Goal: Information Seeking & Learning: Stay updated

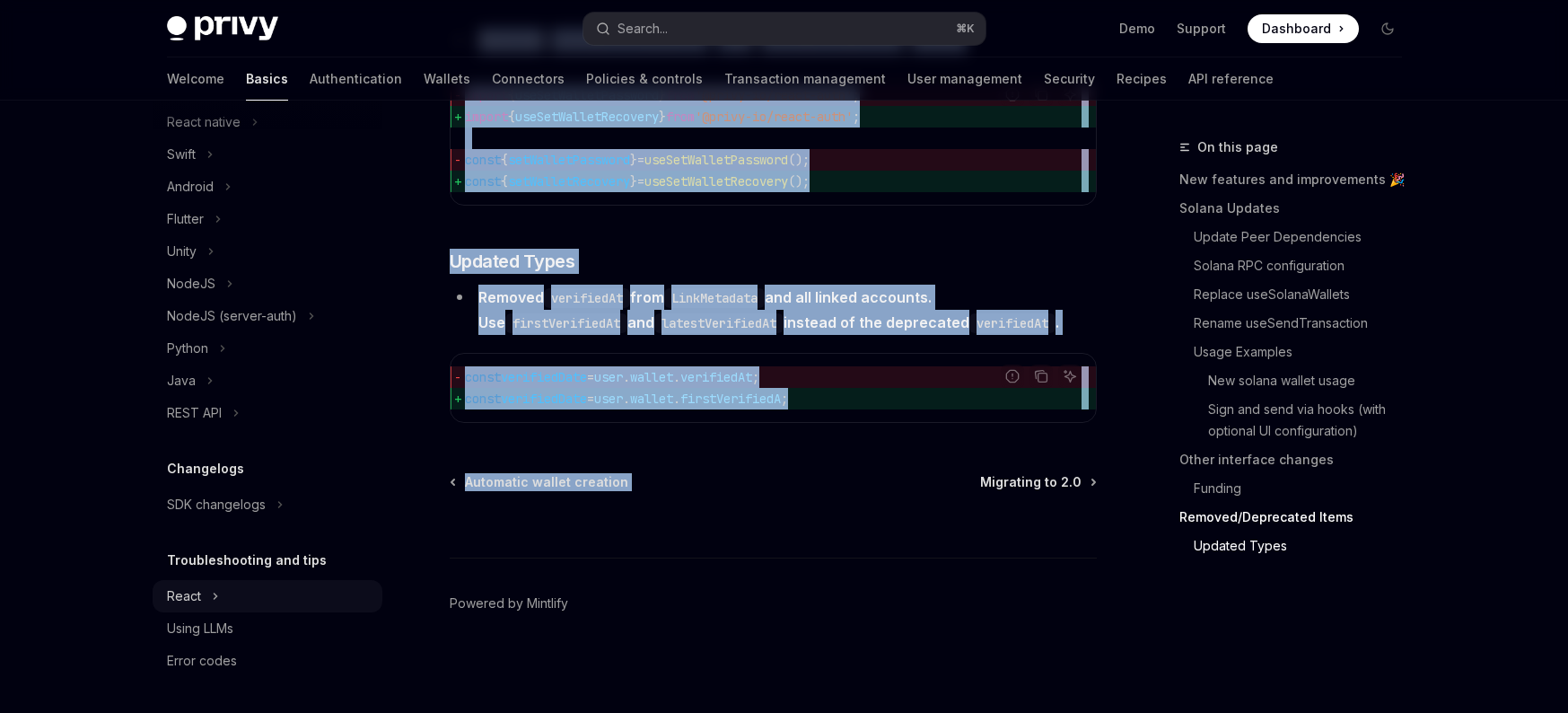
scroll to position [652, 0]
click at [210, 490] on button "SDK changelogs" at bounding box center [267, 504] width 230 height 32
type textarea "*"
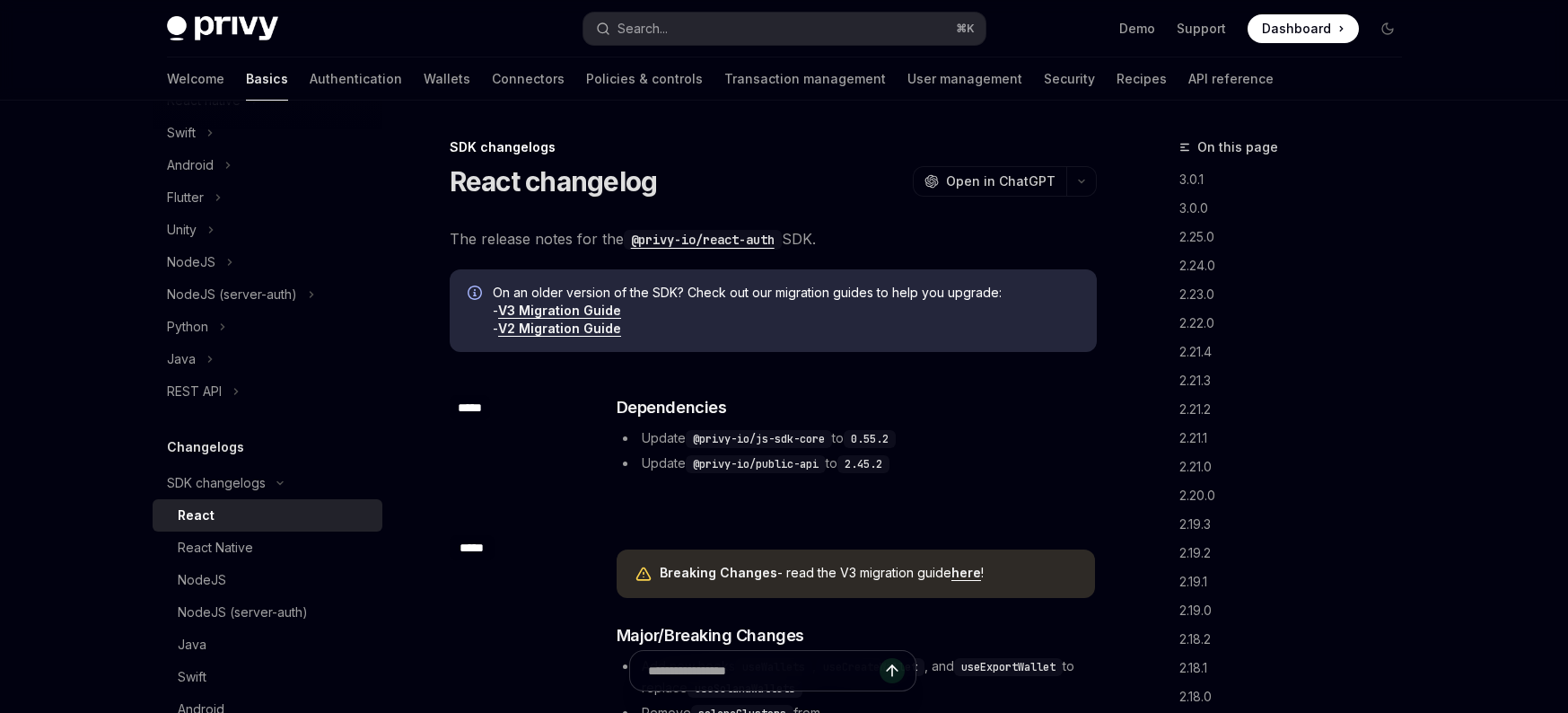
scroll to position [677, 0]
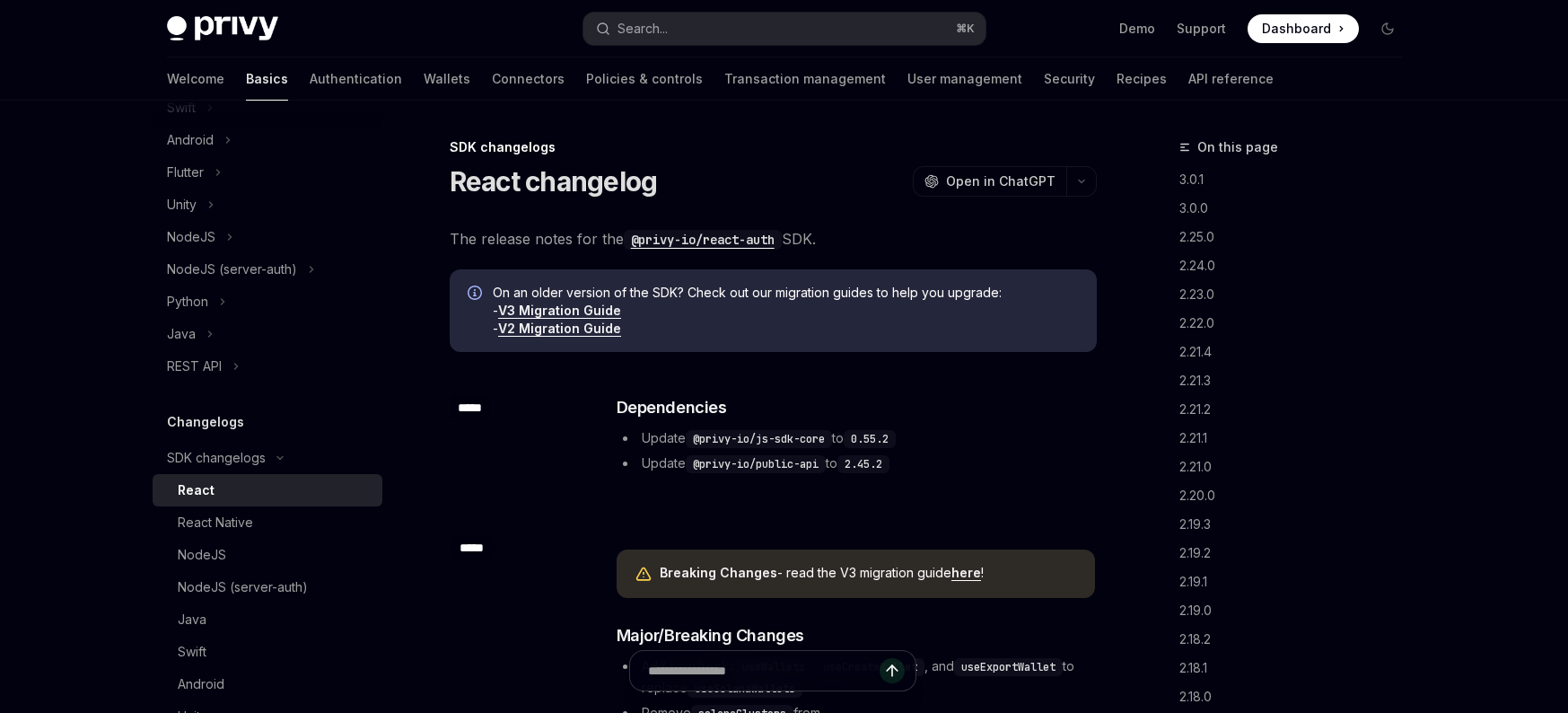
click at [252, 501] on div "React" at bounding box center [275, 490] width 194 height 21
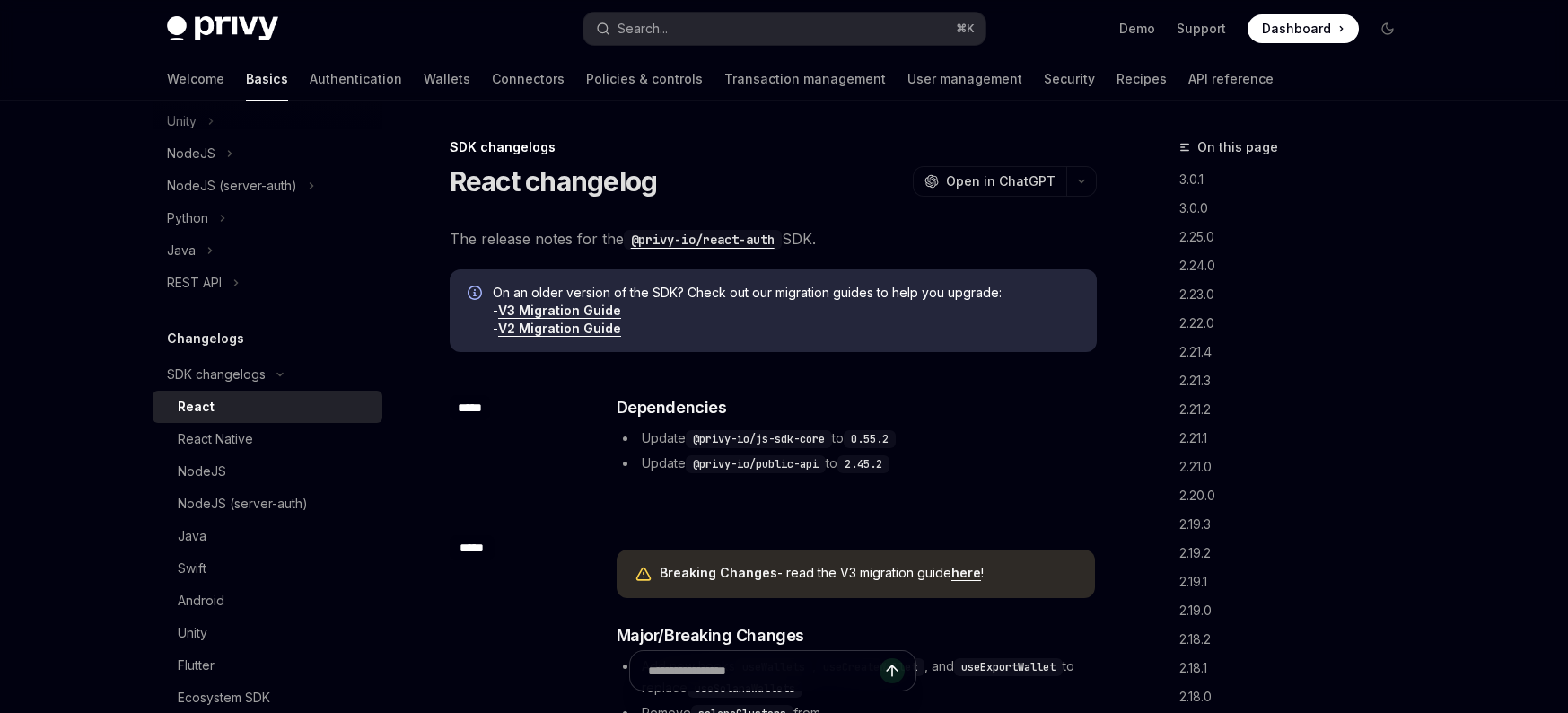
type textarea "*"
